Goal: Task Accomplishment & Management: Complete application form

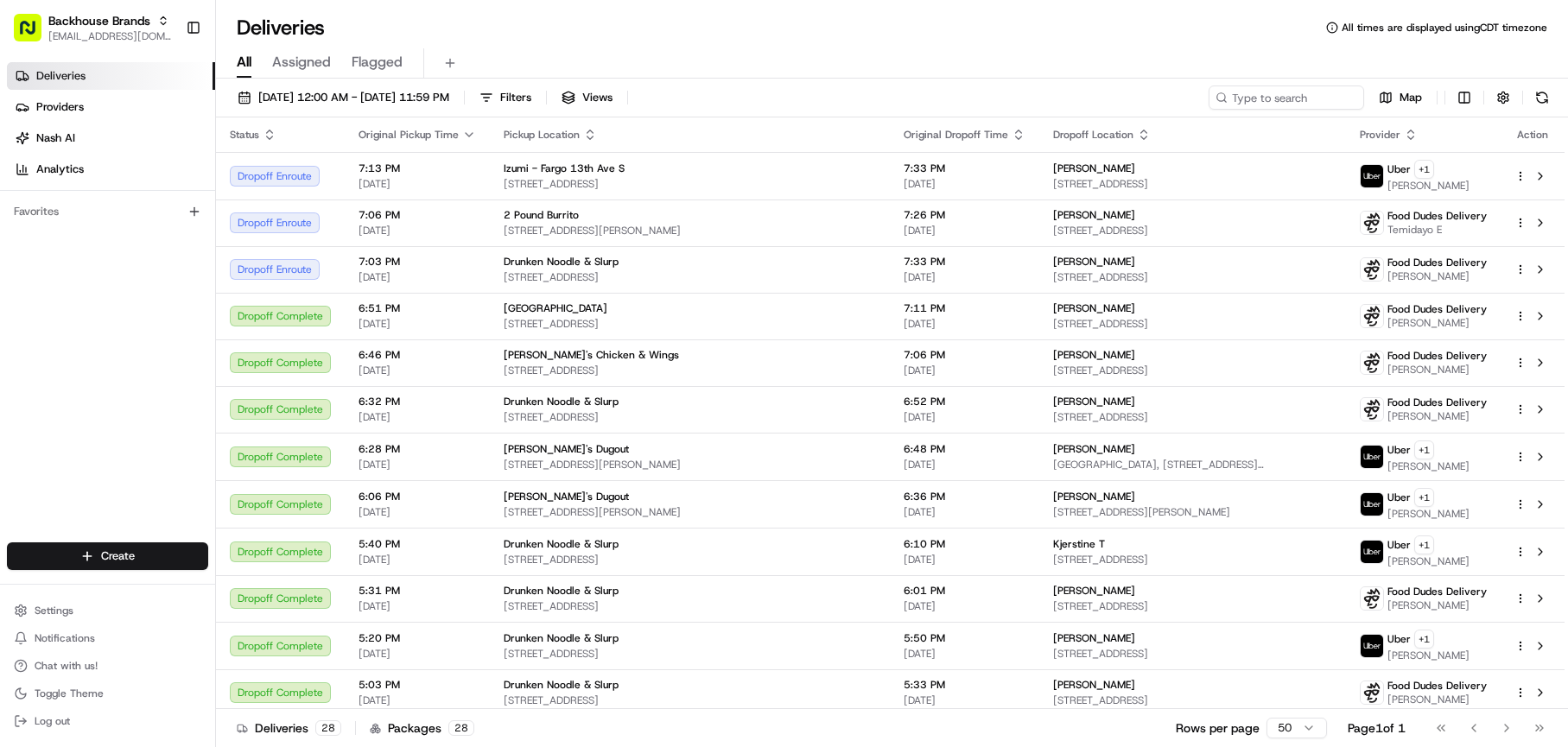
click at [1006, 47] on div "All Assigned Flagged" at bounding box center [893, 60] width 1353 height 37
click at [130, 569] on html "Backhouse Brands [EMAIL_ADDRESS][DOMAIN_NAME] Toggle Sidebar Deliveries Provide…" at bounding box center [784, 373] width 1568 height 747
click at [123, 562] on html "Backhouse Brands [EMAIL_ADDRESS][DOMAIN_NAME] Toggle Sidebar Deliveries Provide…" at bounding box center [784, 373] width 1568 height 747
click at [80, 545] on html "Backhouse Brands [EMAIL_ADDRESS][DOMAIN_NAME] Toggle Sidebar Deliveries Provide…" at bounding box center [784, 373] width 1568 height 747
click at [265, 591] on link "Delivery" at bounding box center [312, 588] width 193 height 31
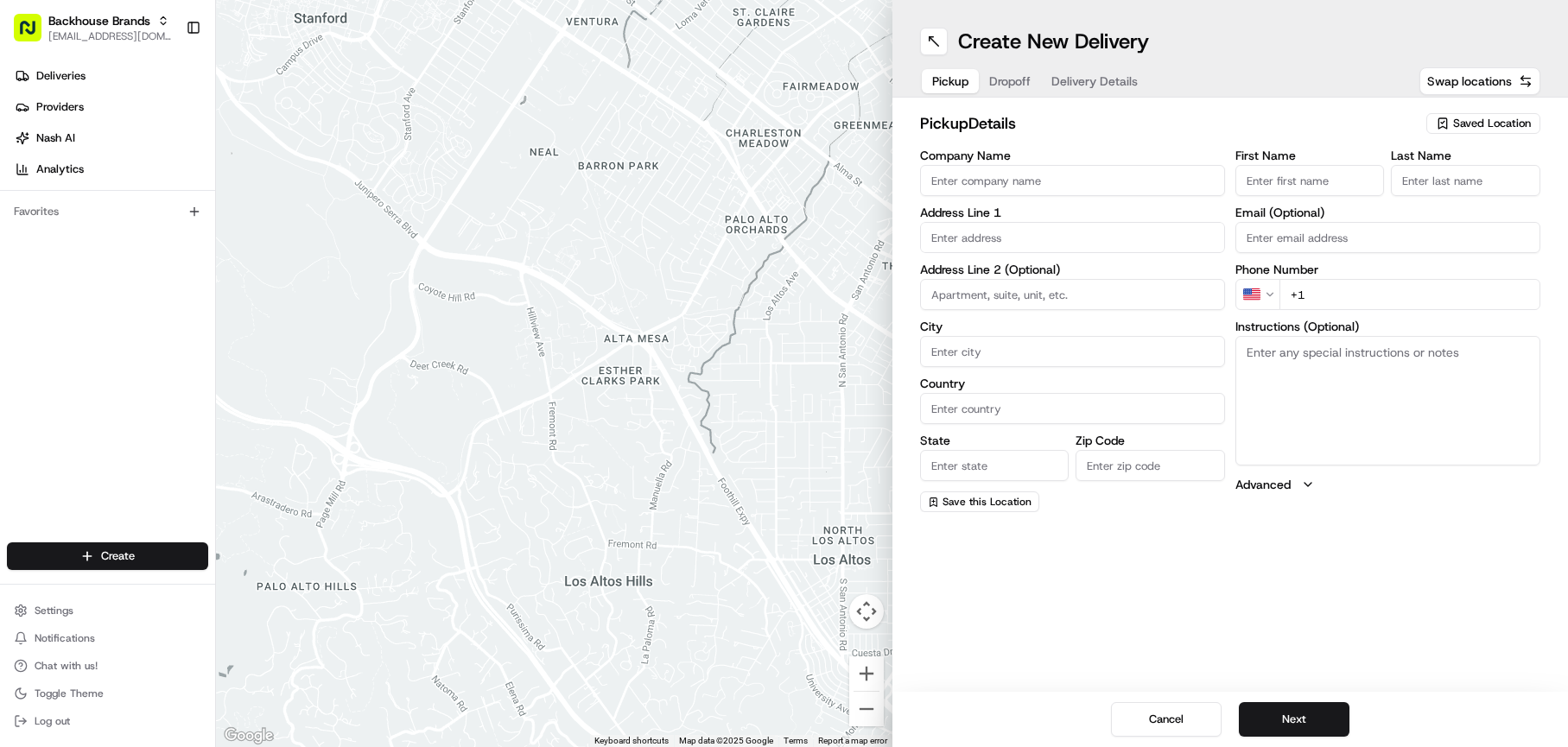
click at [941, 234] on input "text" at bounding box center [1073, 237] width 305 height 31
paste input "[STREET_ADDRESS]"
click at [1034, 275] on div "[STREET_ADDRESS]" at bounding box center [1073, 274] width 297 height 26
type input "[STREET_ADDRESS]"
type input "8"
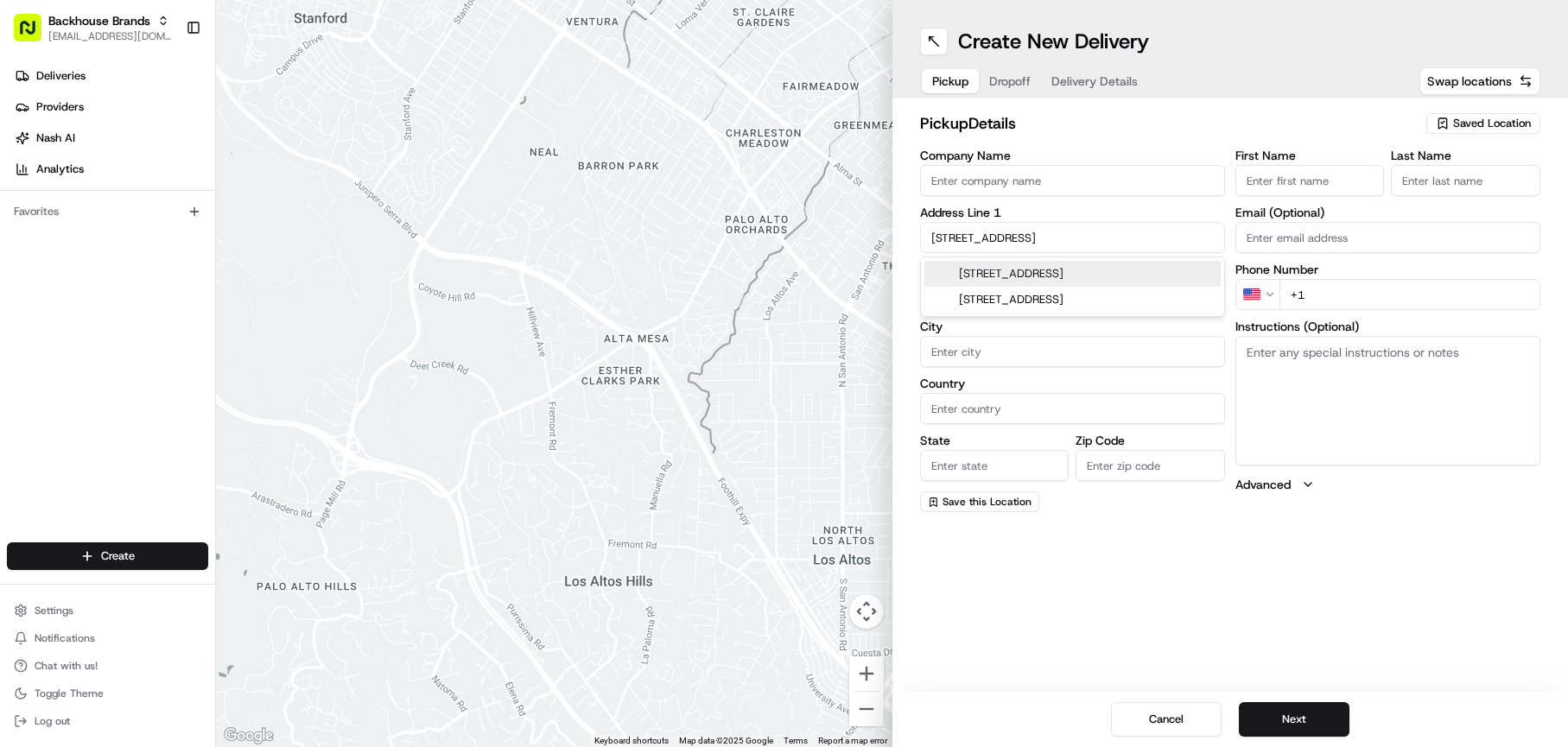
type input "St. Cloud"
type input "[GEOGRAPHIC_DATA]"
type input "MN"
type input "56301"
type input "[STREET_ADDRESS]"
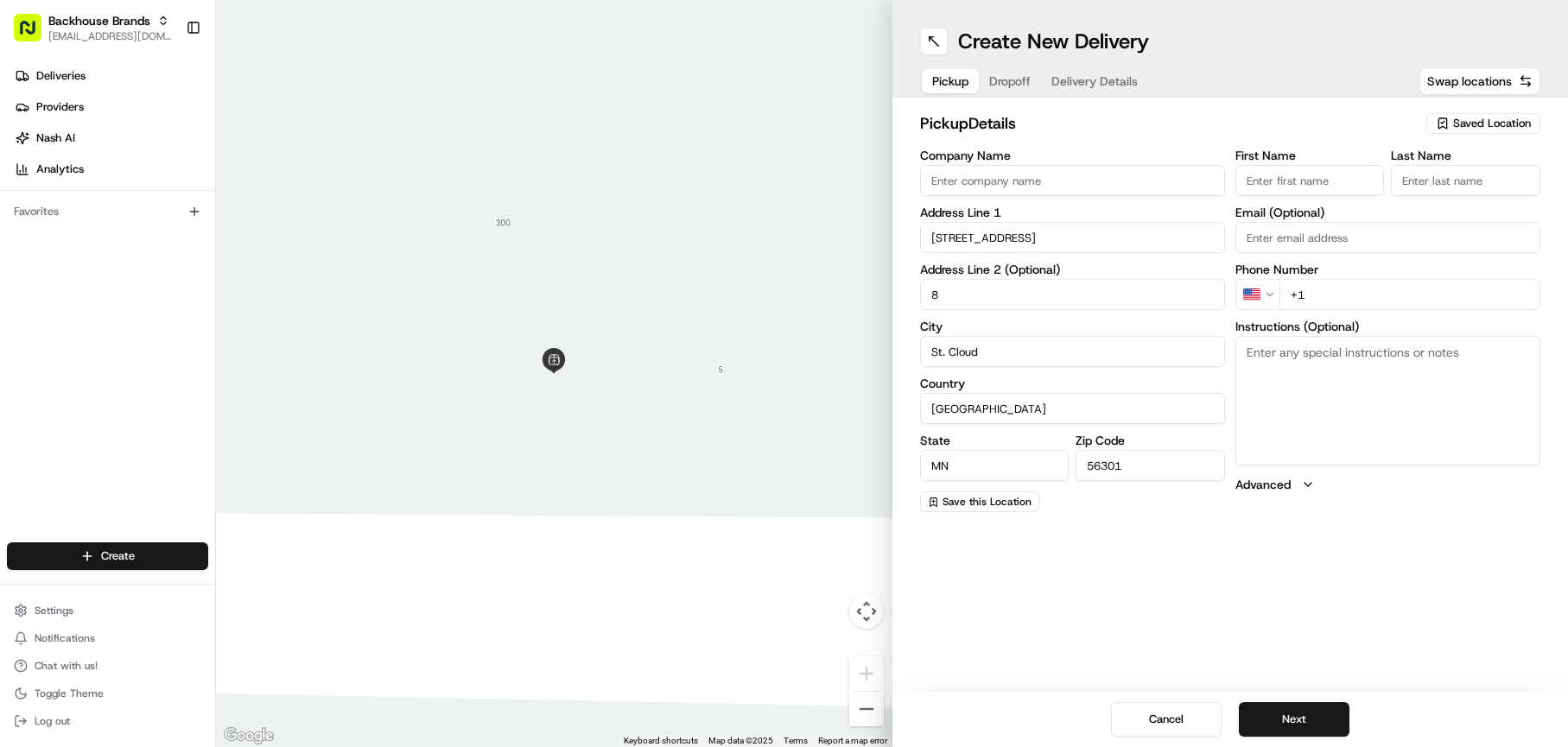
click at [1424, 283] on input "+1" at bounding box center [1410, 294] width 261 height 31
paste input "[PHONE_NUMBER]"
type input "[PHONE_NUMBER]"
click at [1382, 430] on textarea "Instructions (Optional)" at bounding box center [1388, 400] width 305 height 130
click at [1284, 179] on input "First Name" at bounding box center [1311, 180] width 149 height 31
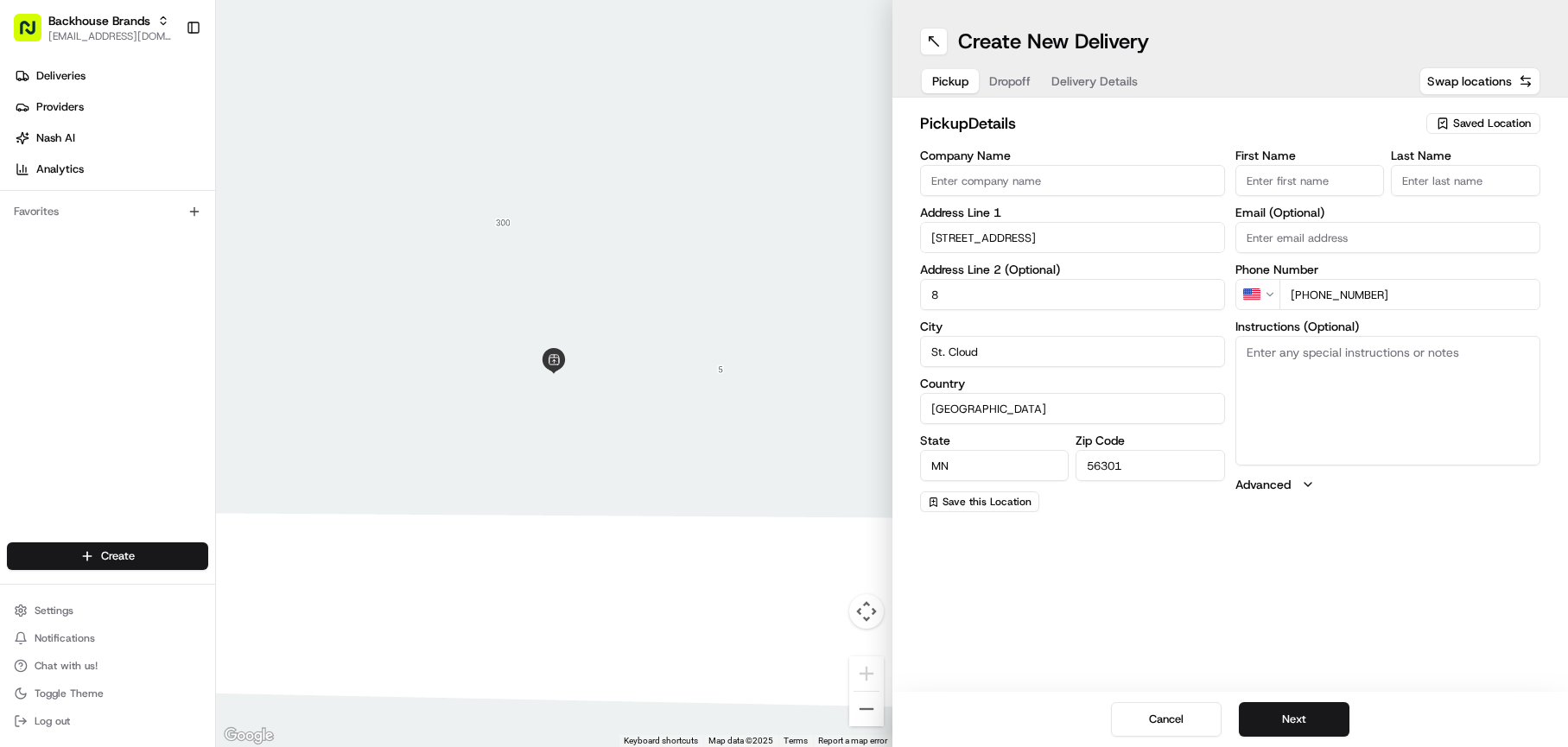
paste input "dong"
type input "dong"
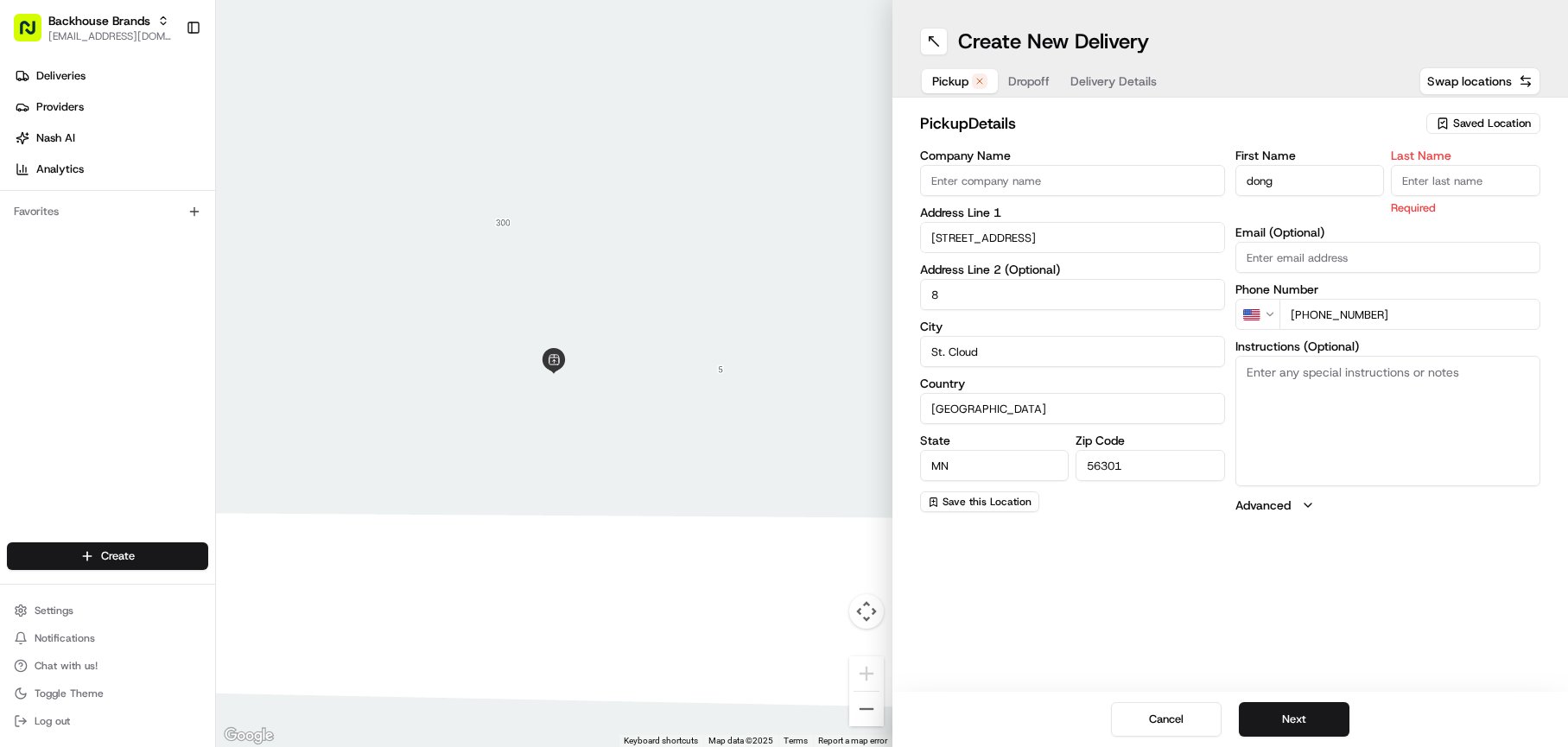
click at [1437, 182] on input "Last Name" at bounding box center [1466, 180] width 149 height 31
paste input "[PERSON_NAME]"
type input "[PERSON_NAME]"
click at [1463, 652] on div "Create New Delivery Pickup Dropoff Delivery Details Swap locations pickup Detai…" at bounding box center [1230, 373] width 676 height 747
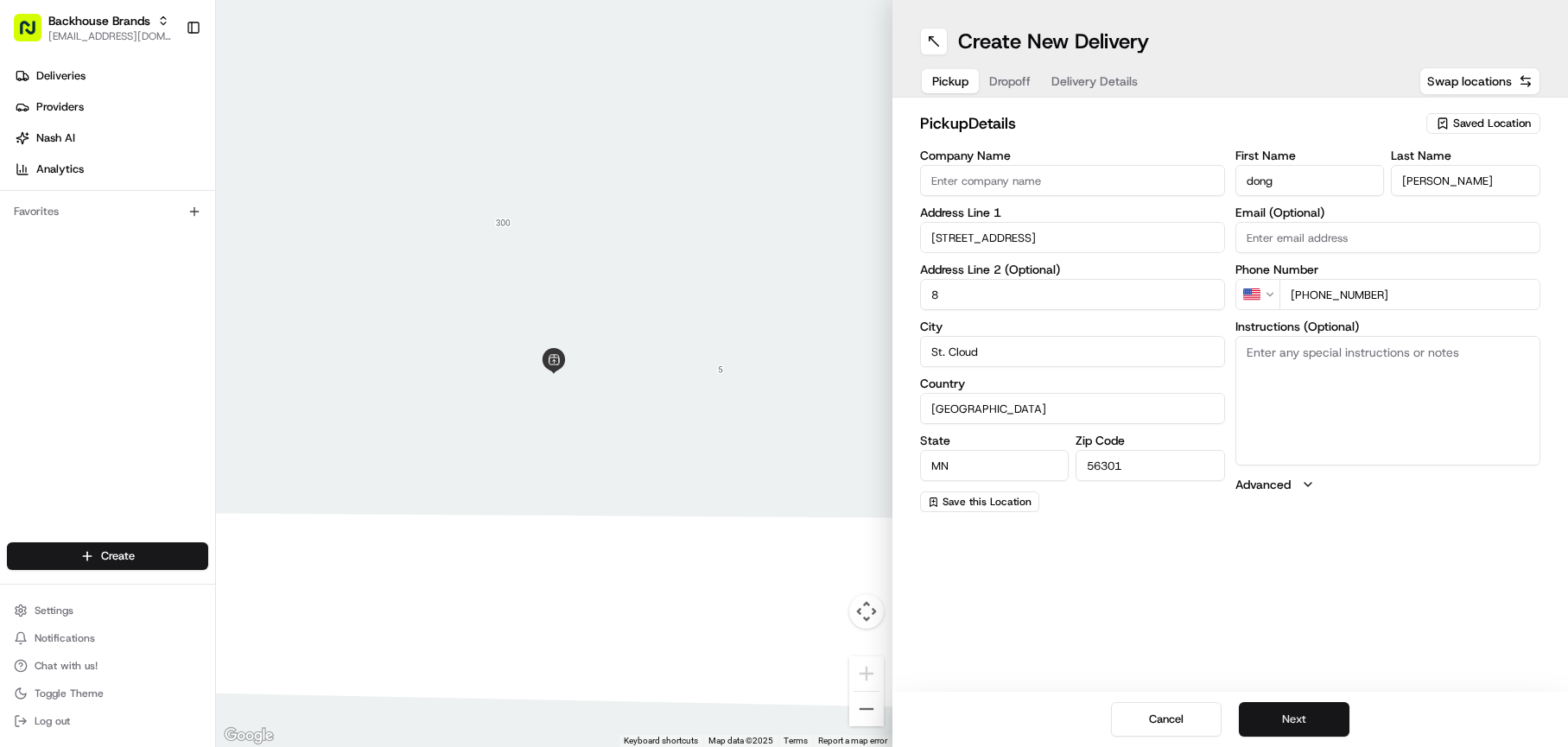
click at [1292, 723] on button "Next" at bounding box center [1295, 719] width 111 height 35
click at [368, 453] on div at bounding box center [554, 373] width 676 height 747
click at [702, 390] on div at bounding box center [554, 373] width 676 height 747
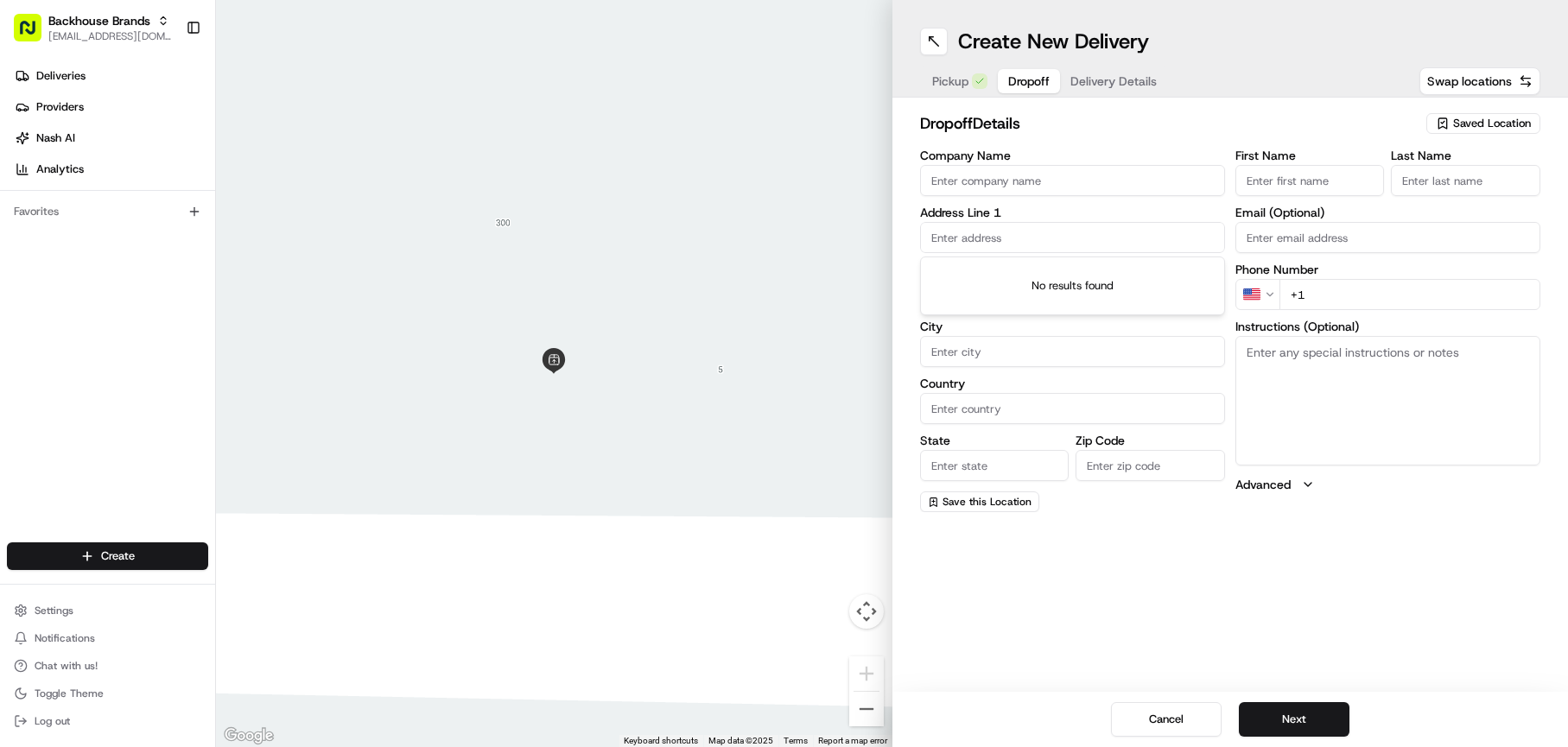
click at [962, 247] on input "text" at bounding box center [1073, 237] width 305 height 31
paste input "Service [GEOGRAPHIC_DATA], [GEOGRAPHIC_DATA] [PERSON_NAME] Industries [GEOGRAPH…"
type input "S"
click at [377, 415] on div at bounding box center [554, 373] width 676 height 747
